Goal: Task Accomplishment & Management: Manage account settings

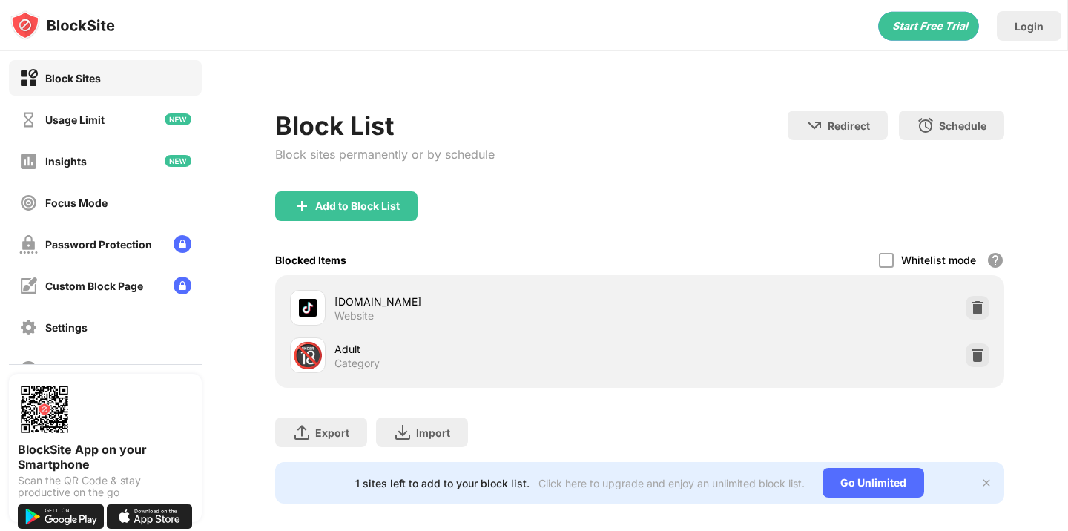
click at [345, 222] on div "Add to Block List" at bounding box center [639, 217] width 728 height 53
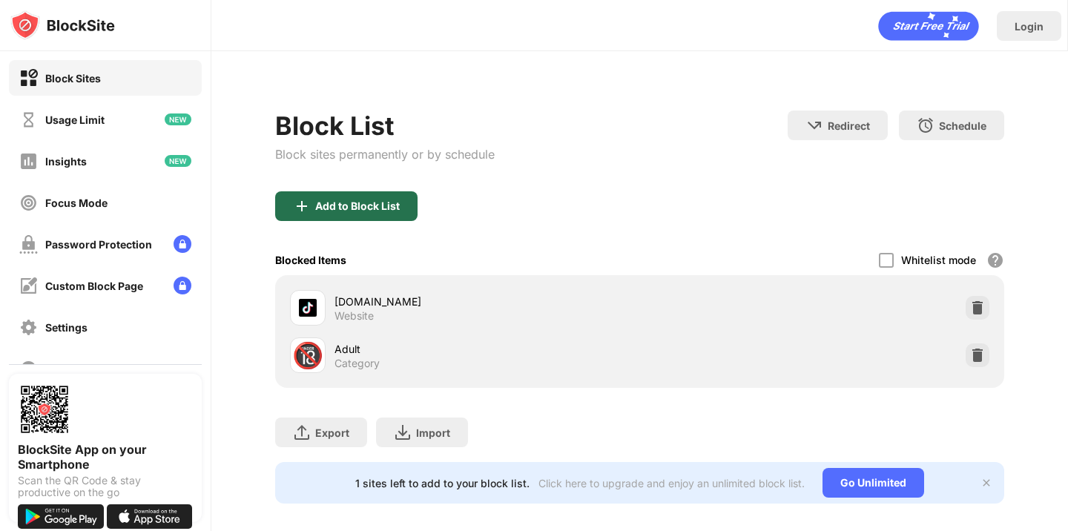
click at [343, 209] on div "Add to Block List" at bounding box center [357, 206] width 85 height 12
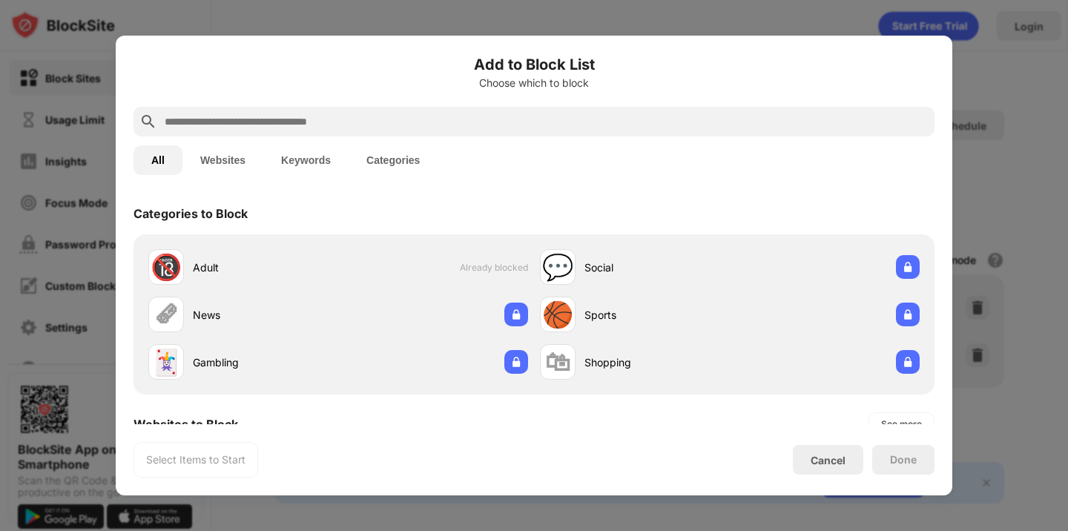
click at [440, 131] on div at bounding box center [533, 122] width 801 height 30
click at [427, 128] on input "text" at bounding box center [545, 122] width 765 height 18
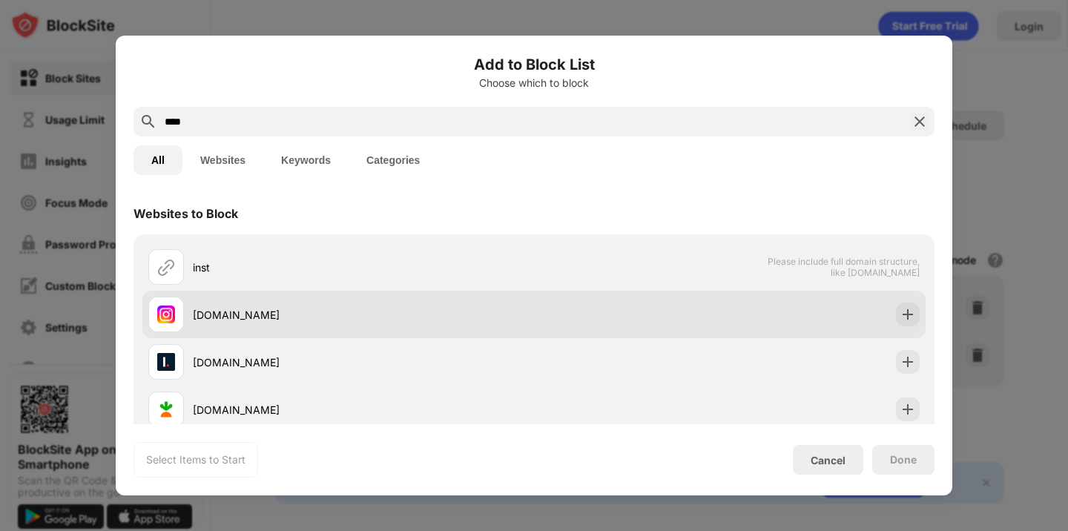
type input "****"
click at [911, 322] on div at bounding box center [908, 315] width 24 height 24
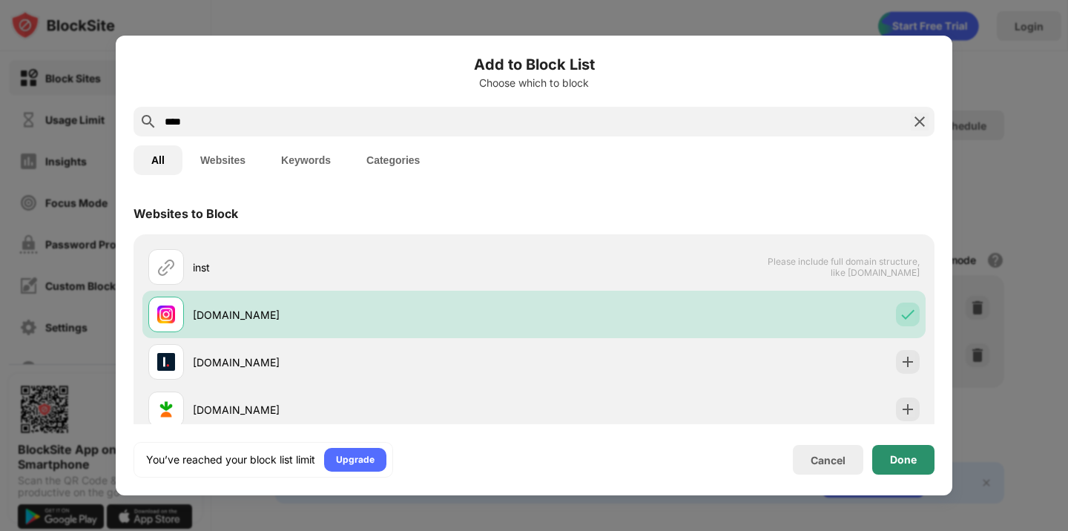
click at [894, 461] on div "Done" at bounding box center [903, 460] width 27 height 12
